Goal: Entertainment & Leisure: Consume media (video, audio)

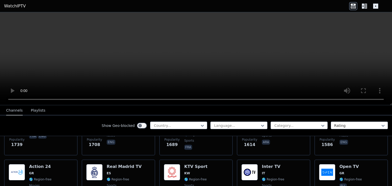
scroll to position [566, 0]
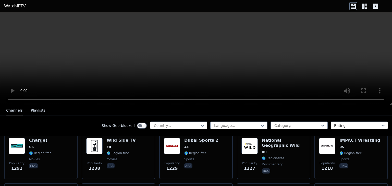
click at [182, 129] on div "Show Geo-blocked Country..." at bounding box center [155, 126] width 106 height 8
click at [201, 125] on icon at bounding box center [202, 125] width 5 height 5
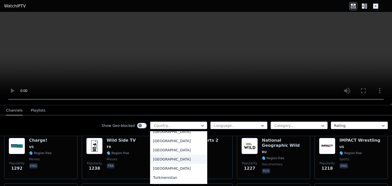
scroll to position [1769, 0]
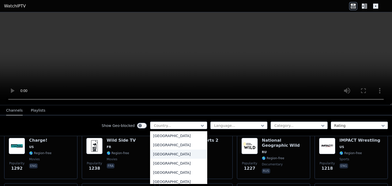
click at [162, 157] on div "[GEOGRAPHIC_DATA]" at bounding box center [178, 154] width 57 height 9
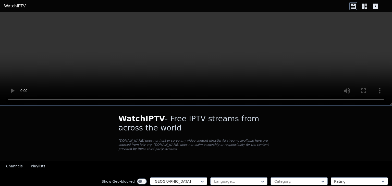
scroll to position [102, 0]
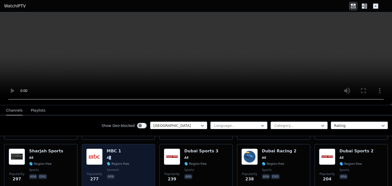
click at [109, 155] on div "MBC 1 AE 🌎 Region-free general ara" at bounding box center [118, 167] width 22 height 37
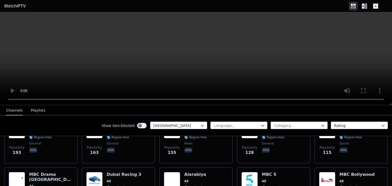
scroll to position [153, 0]
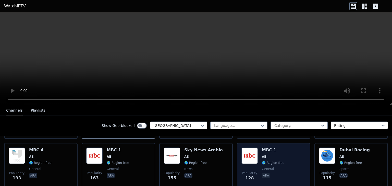
click at [271, 161] on span "🌎 Region-free" at bounding box center [273, 163] width 22 height 4
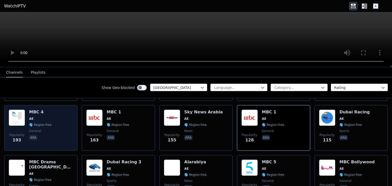
click at [36, 117] on span "AE" at bounding box center [40, 119] width 22 height 4
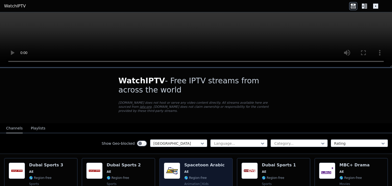
scroll to position [51, 0]
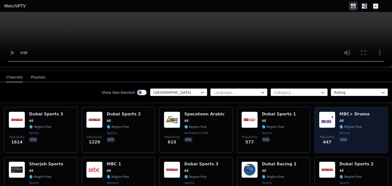
click at [319, 118] on img at bounding box center [327, 120] width 16 height 16
click at [353, 125] on span "🌎 Region-free" at bounding box center [350, 127] width 22 height 4
click at [342, 126] on div "MBC+ Drama AE 🌎 Region-free movies ara" at bounding box center [354, 130] width 30 height 37
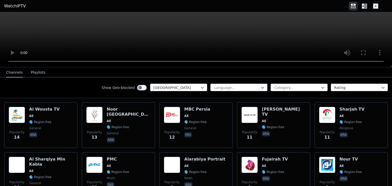
scroll to position [378, 0]
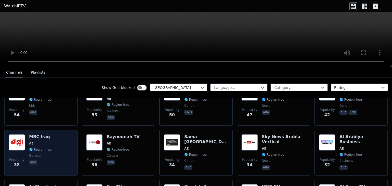
click at [33, 135] on div "MBC Iraq AE 🌎 Region-free general ara" at bounding box center [40, 152] width 22 height 37
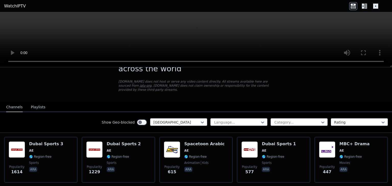
scroll to position [0, 0]
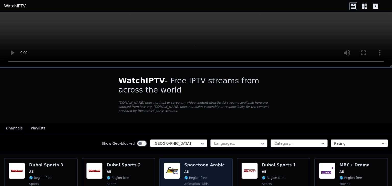
scroll to position [77, 0]
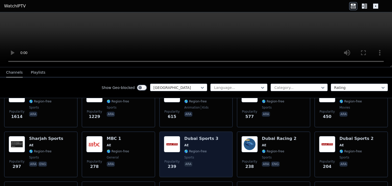
click at [196, 136] on h6 "Dubai Sports 3" at bounding box center [201, 138] width 34 height 5
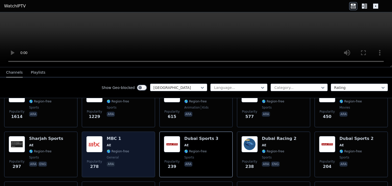
click at [112, 136] on h6 "MBC 1" at bounding box center [118, 138] width 22 height 5
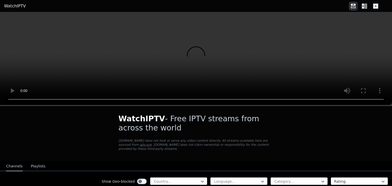
scroll to position [77, 0]
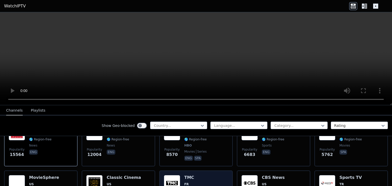
click at [168, 120] on div "Show Geo-blocked Country... Language... Category... Rating" at bounding box center [196, 126] width 392 height 21
click at [173, 127] on div at bounding box center [176, 125] width 46 height 5
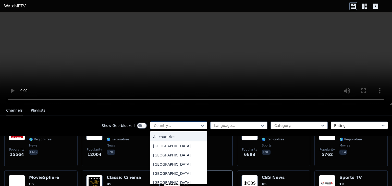
click at [173, 127] on div at bounding box center [176, 125] width 46 height 5
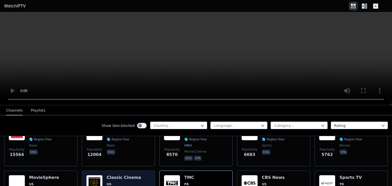
click at [121, 175] on h6 "Classic Cinema" at bounding box center [124, 177] width 34 height 5
click at [35, 64] on video at bounding box center [196, 58] width 392 height 93
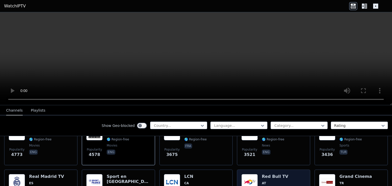
click at [255, 174] on img at bounding box center [249, 182] width 16 height 16
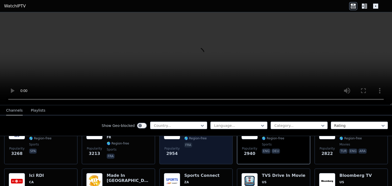
scroll to position [153, 0]
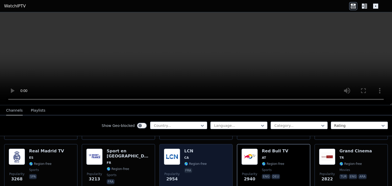
click at [171, 159] on img at bounding box center [172, 157] width 16 height 16
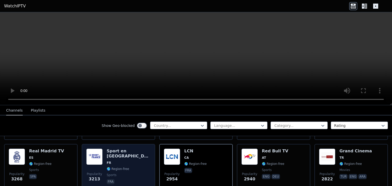
click at [97, 149] on img at bounding box center [94, 157] width 16 height 16
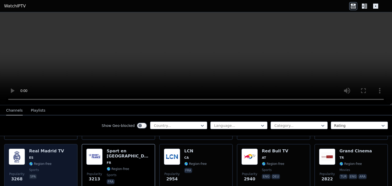
click at [21, 153] on img at bounding box center [17, 157] width 16 height 16
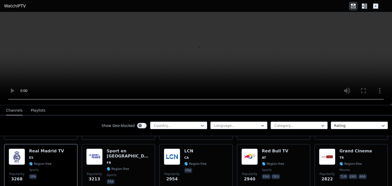
scroll to position [204, 0]
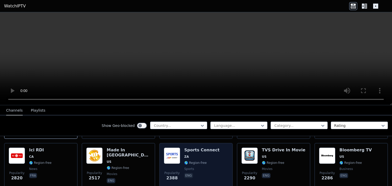
click at [184, 161] on span "🌎 Region-free" at bounding box center [195, 163] width 22 height 4
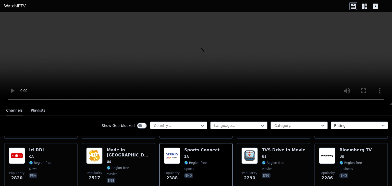
scroll to position [255, 0]
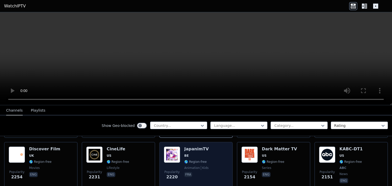
click at [164, 157] on img at bounding box center [172, 155] width 16 height 16
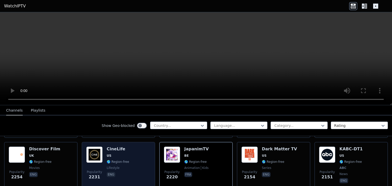
click at [85, 153] on div "Popularity 2231 CineLife US 🌎 Region-free lifestyle eng" at bounding box center [118, 165] width 73 height 47
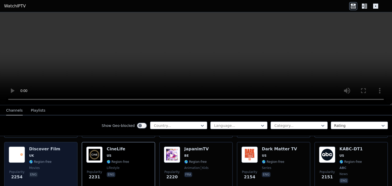
click at [34, 154] on span "UK" at bounding box center [44, 156] width 31 height 4
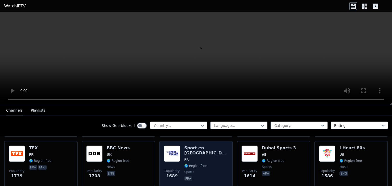
scroll to position [434, 0]
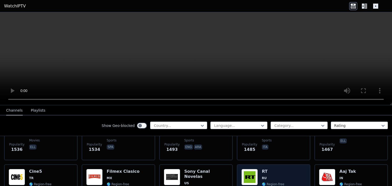
drag, startPoint x: 258, startPoint y: 165, endPoint x: 253, endPoint y: 163, distance: 5.0
click at [256, 169] on div "Popularity 1445 RT RU 🌎 Region-free news eng" at bounding box center [273, 187] width 64 height 37
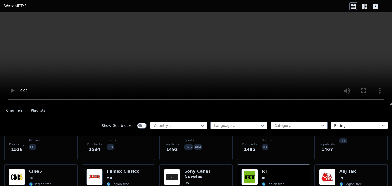
click at [187, 131] on div "Show Geo-blocked Country... Language... Category... Rating" at bounding box center [196, 126] width 392 height 21
click at [182, 127] on div at bounding box center [176, 125] width 46 height 5
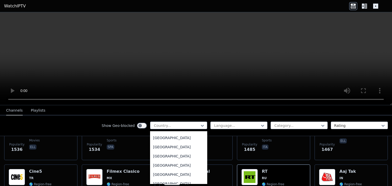
scroll to position [1760, 0]
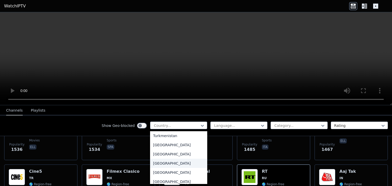
click at [166, 163] on div "[GEOGRAPHIC_DATA]" at bounding box center [178, 163] width 57 height 9
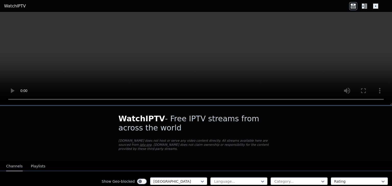
scroll to position [102, 0]
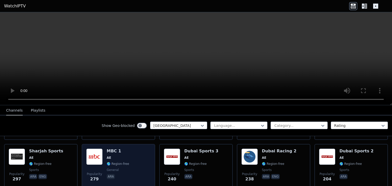
click at [103, 149] on div "Popularity 279 MBC 1 AE 🌎 Region-free general ara" at bounding box center [118, 167] width 64 height 37
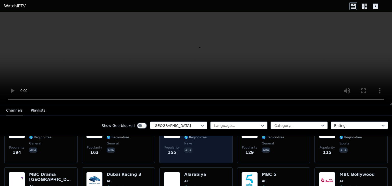
scroll to position [204, 0]
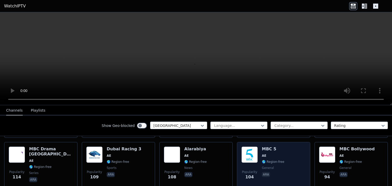
click at [290, 154] on div "Popularity 104 MBC 5 AE 🌎 Region-free general ara" at bounding box center [273, 165] width 64 height 37
click at [282, 156] on div "Popularity 104 MBC 5 AE 🌎 Region-free general ara" at bounding box center [273, 165] width 64 height 37
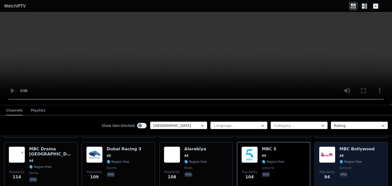
click at [354, 142] on div "Popularity 94 MBC Bollywood AE 🌎 Region-free general ara" at bounding box center [350, 165] width 73 height 46
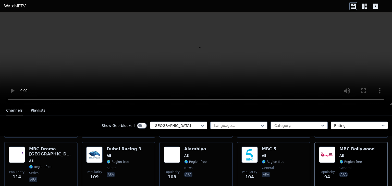
scroll to position [255, 0]
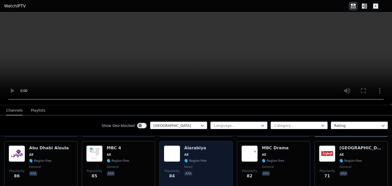
click at [217, 165] on div "Popularity 84 Alarabiya AE 🌎 Region-free news ara" at bounding box center [196, 164] width 64 height 37
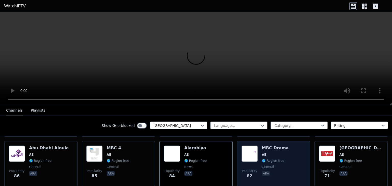
click at [256, 153] on div "Popularity 82 MBC Drama AE 🌎 Region-free general ara" at bounding box center [273, 164] width 64 height 37
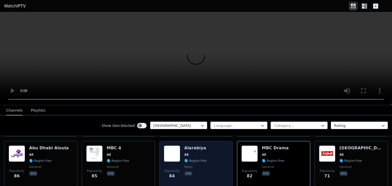
click at [177, 156] on img at bounding box center [172, 154] width 16 height 16
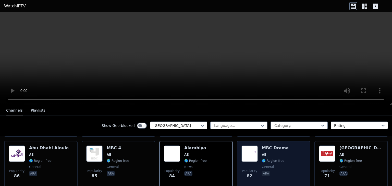
click at [273, 146] on h6 "MBC Drama" at bounding box center [275, 148] width 27 height 5
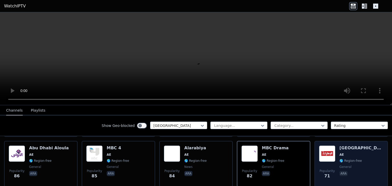
click at [314, 147] on div "Popularity 71 Abu Dhabi Emirates AE 🌎 Region-free general ara" at bounding box center [350, 164] width 73 height 46
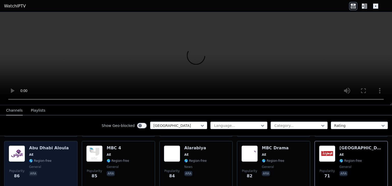
drag, startPoint x: 29, startPoint y: 171, endPoint x: 32, endPoint y: 169, distance: 2.9
click at [30, 171] on span "ara" at bounding box center [49, 174] width 40 height 6
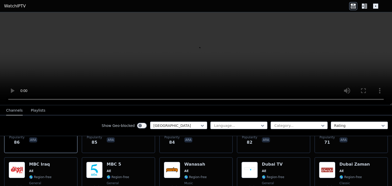
scroll to position [365, 0]
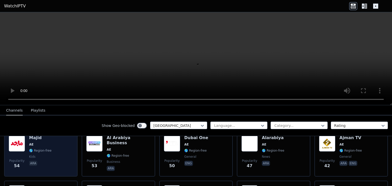
click at [47, 149] on span "🌎 Region-free" at bounding box center [40, 151] width 22 height 4
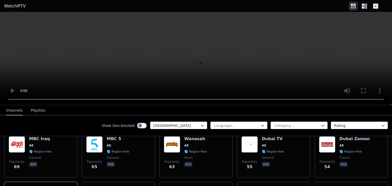
scroll to position [289, 0]
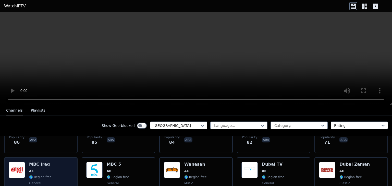
click at [46, 175] on span "🌎 Region-free" at bounding box center [40, 177] width 22 height 4
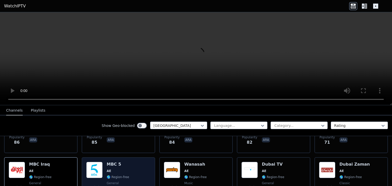
click at [92, 166] on img at bounding box center [94, 170] width 16 height 16
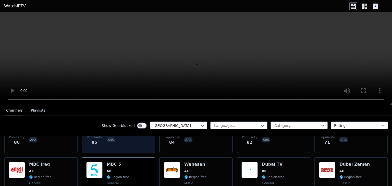
scroll to position [238, 0]
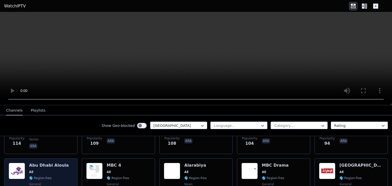
click at [61, 166] on div "Popularity 86 Abu Dhabi Aloula AE 🌎 Region-free general ara" at bounding box center [41, 181] width 64 height 37
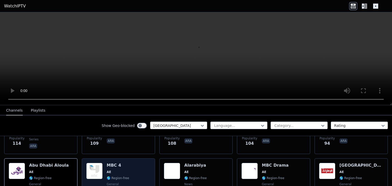
click at [91, 163] on img at bounding box center [94, 171] width 16 height 16
click at [90, 163] on img at bounding box center [94, 171] width 16 height 16
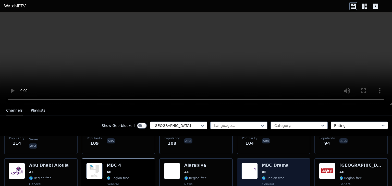
click at [265, 163] on h6 "MBC Drama" at bounding box center [275, 165] width 27 height 5
